Goal: Task Accomplishment & Management: Manage account settings

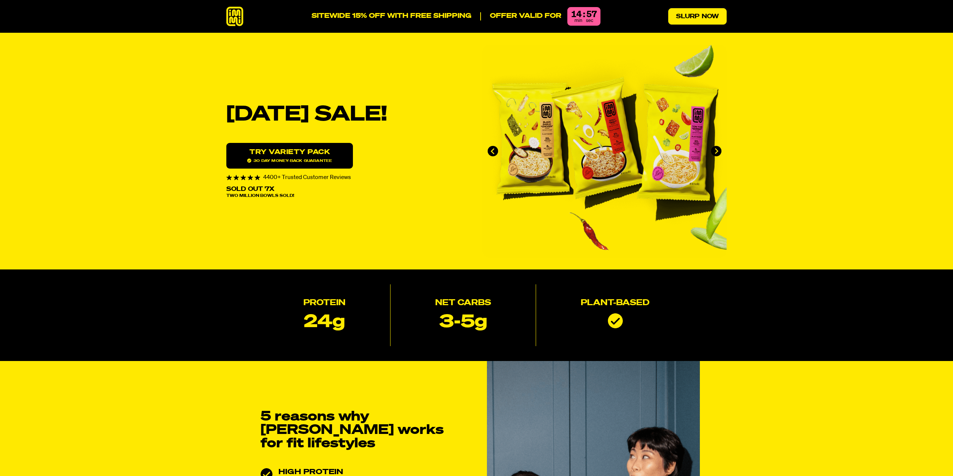
click at [701, 15] on link "Slurp Now" at bounding box center [697, 16] width 58 height 16
click at [704, 24] on link "Slurp Now" at bounding box center [697, 16] width 58 height 16
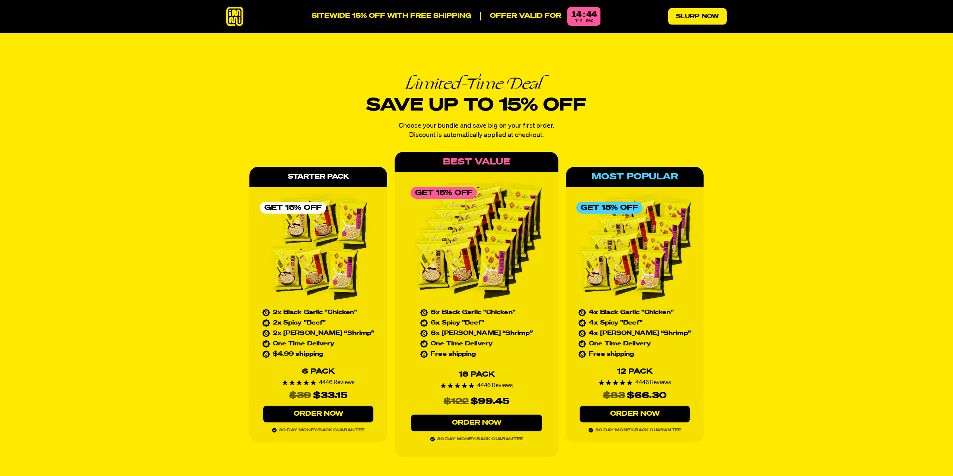
scroll to position [3428, 0]
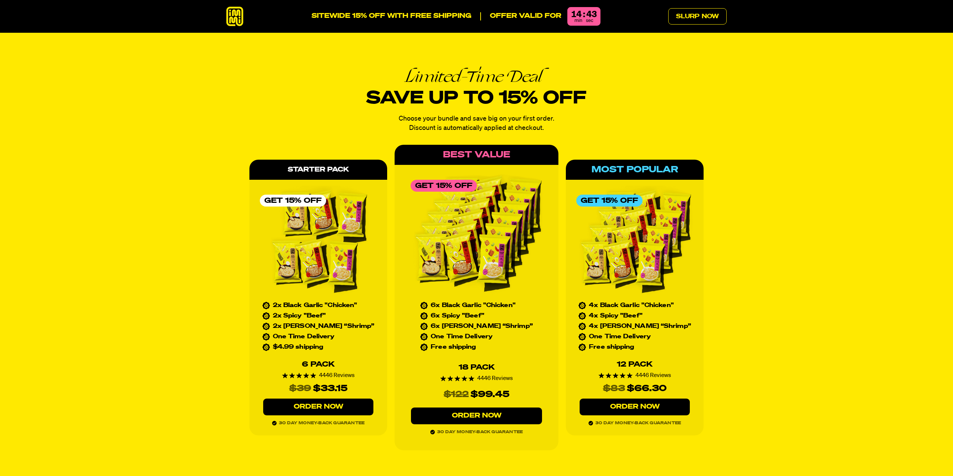
click at [800, 220] on div "Limited-Time Deal Save up to 15% off Choose your bundle and save big on your fi…" at bounding box center [476, 259] width 953 height 467
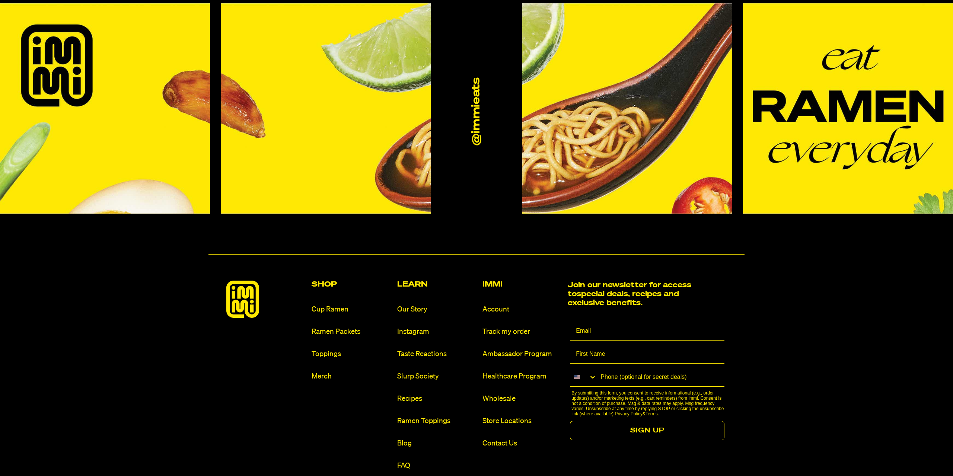
scroll to position [4599, 0]
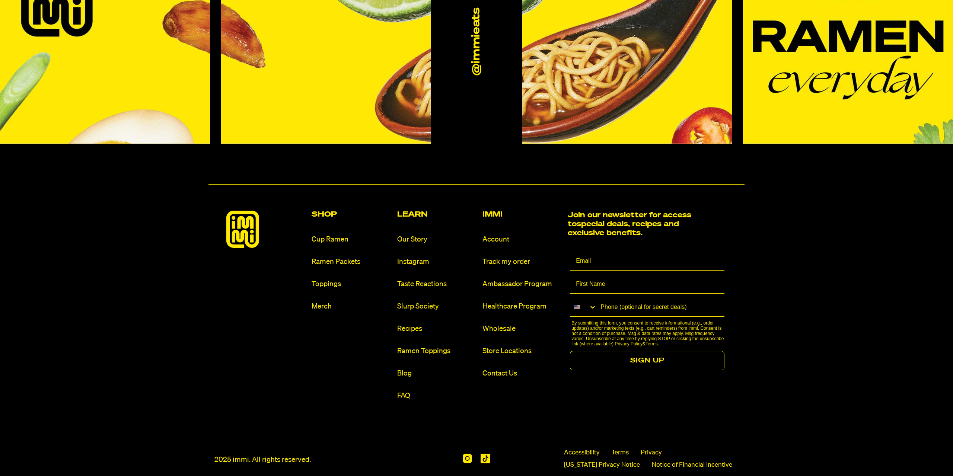
click at [492, 235] on link "Account" at bounding box center [521, 240] width 79 height 10
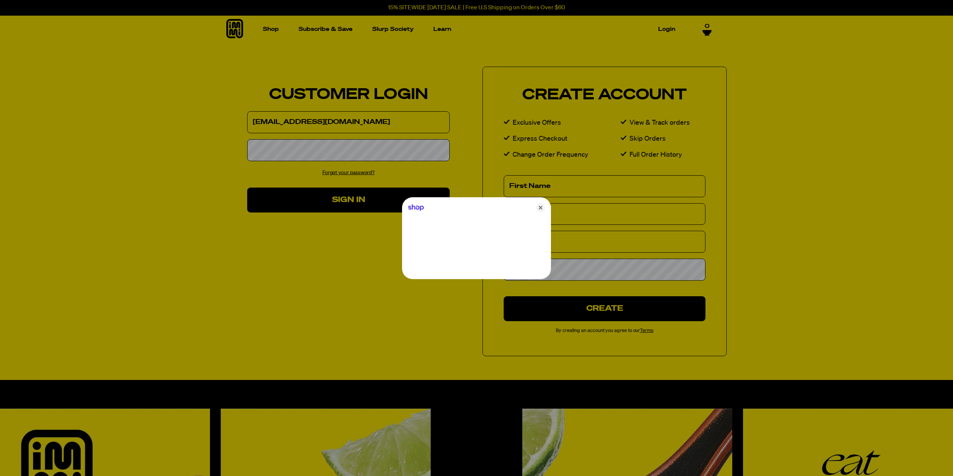
type input "[EMAIL_ADDRESS][DOMAIN_NAME]"
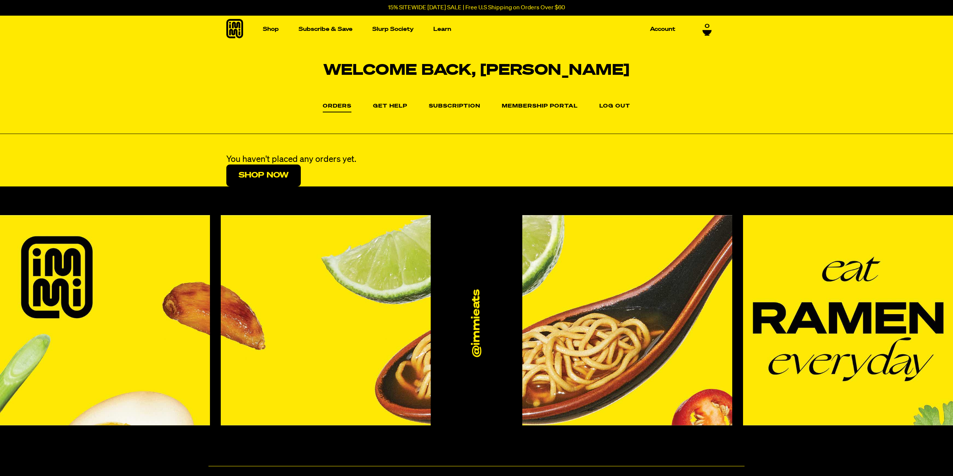
click at [538, 99] on div "Welcome back, [PERSON_NAME] Orders Orders Get Help Subscription Membership Port…" at bounding box center [476, 88] width 953 height 91
click at [537, 102] on li "Membership Portal" at bounding box center [540, 106] width 76 height 11
click at [537, 104] on link "Membership Portal" at bounding box center [540, 107] width 76 height 9
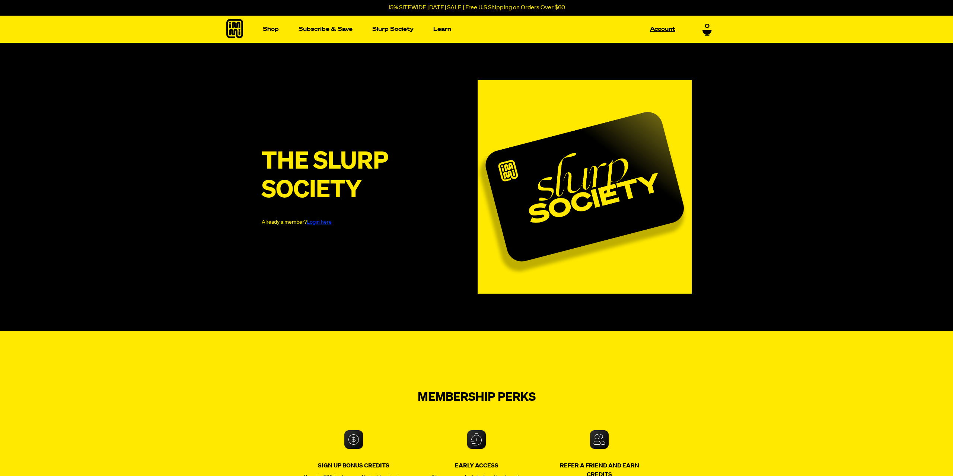
click at [677, 29] on link "Account" at bounding box center [662, 29] width 31 height 12
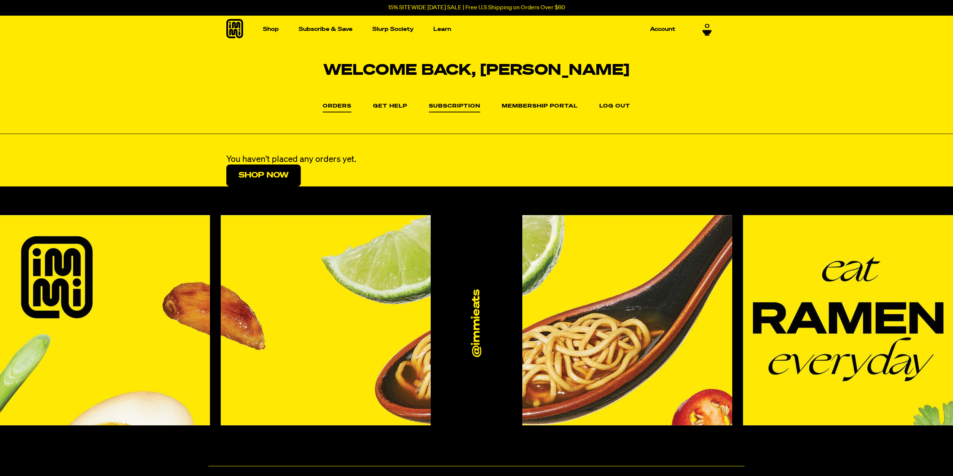
click at [456, 105] on link "Subscription" at bounding box center [454, 107] width 51 height 9
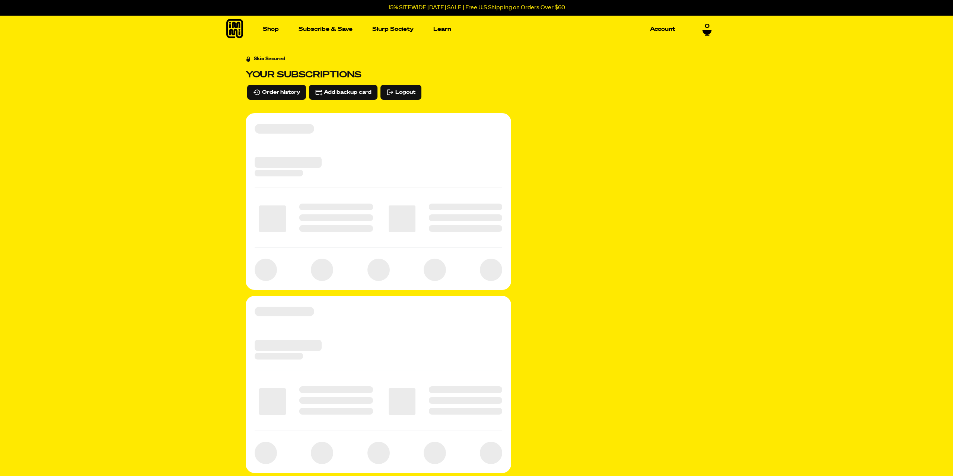
scroll to position [153, 0]
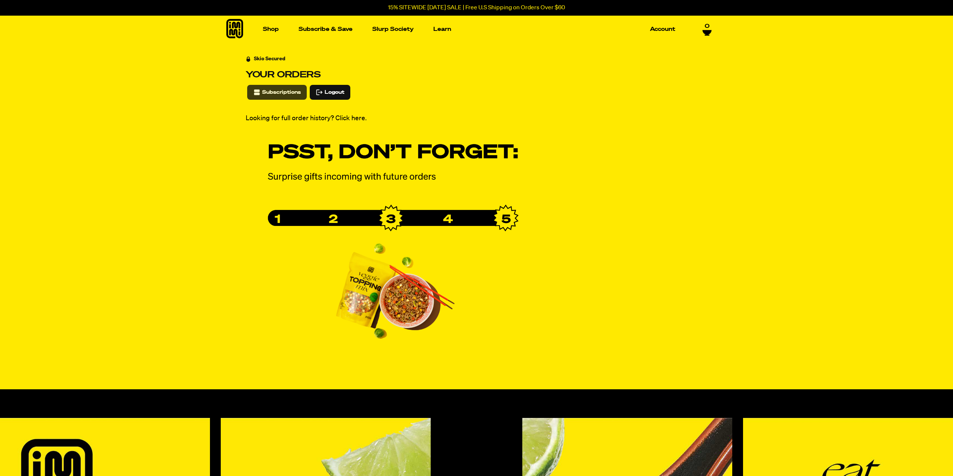
click at [267, 98] on button "Subscriptions" at bounding box center [277, 92] width 60 height 15
